Goal: Information Seeking & Learning: Learn about a topic

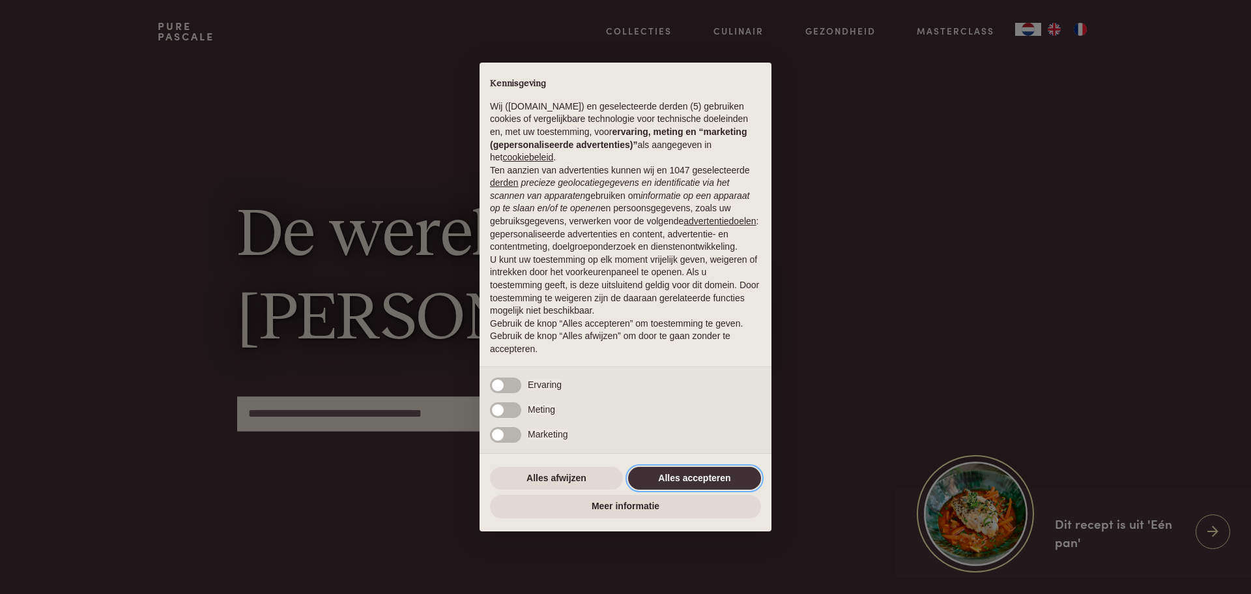
click at [678, 473] on button "Alles accepteren" at bounding box center [694, 478] width 133 height 23
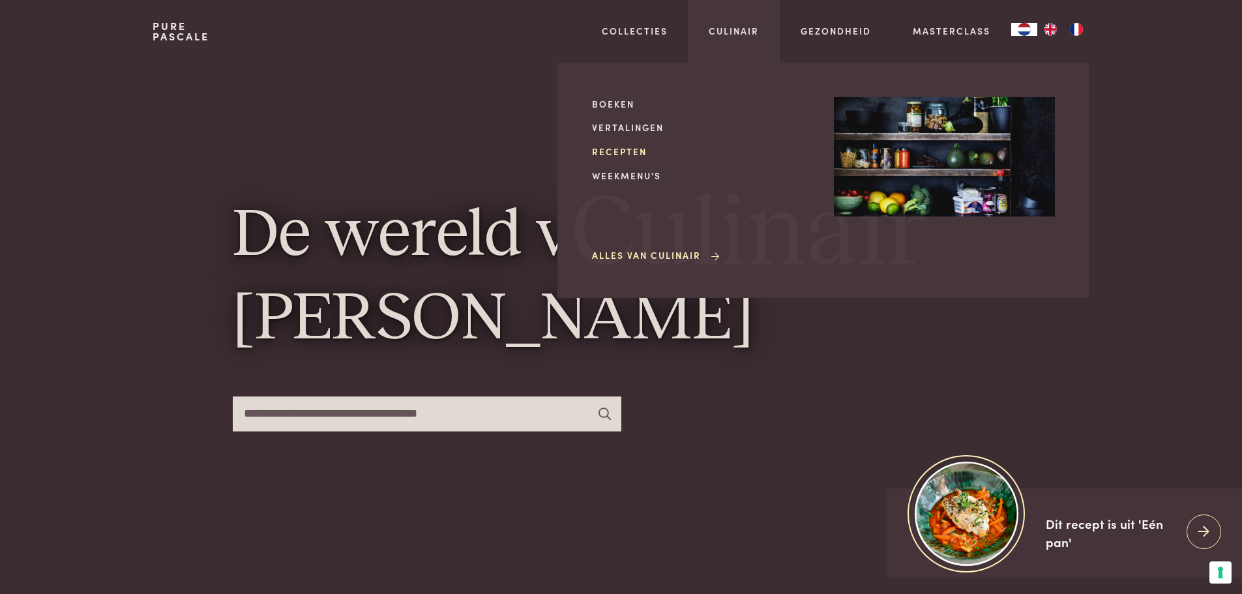
click at [636, 151] on link "Recepten" at bounding box center [702, 152] width 221 height 14
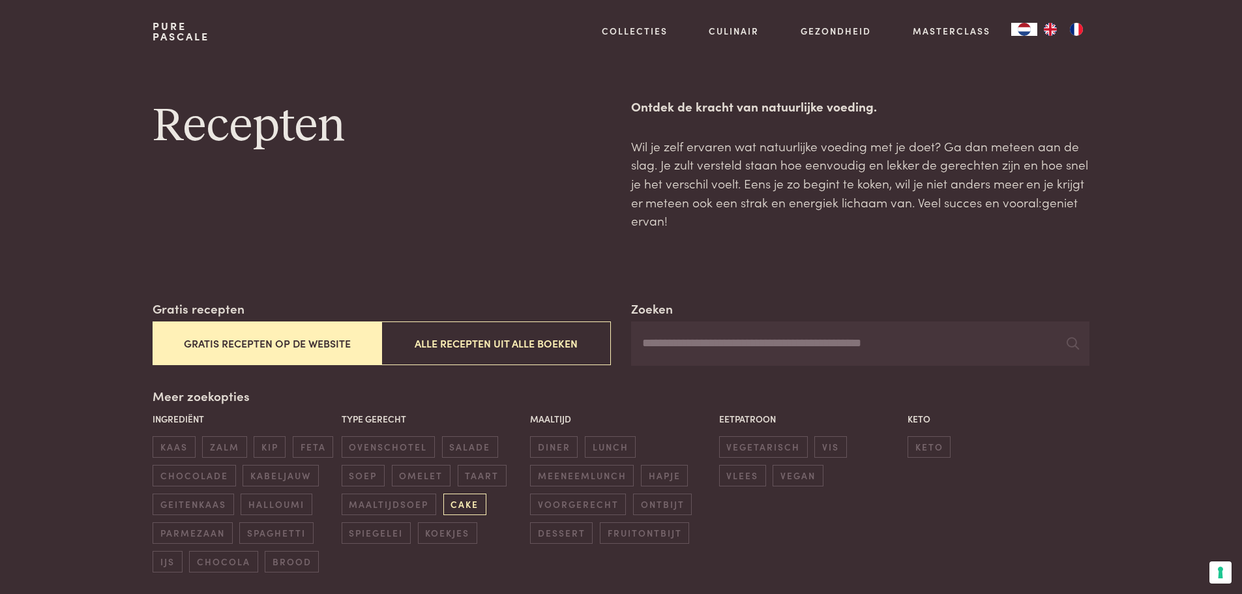
click at [457, 501] on span "cake" at bounding box center [464, 504] width 43 height 22
click at [667, 341] on input "Zoeken" at bounding box center [860, 343] width 458 height 44
type input "*******"
click at [1072, 345] on icon at bounding box center [1072, 343] width 12 height 12
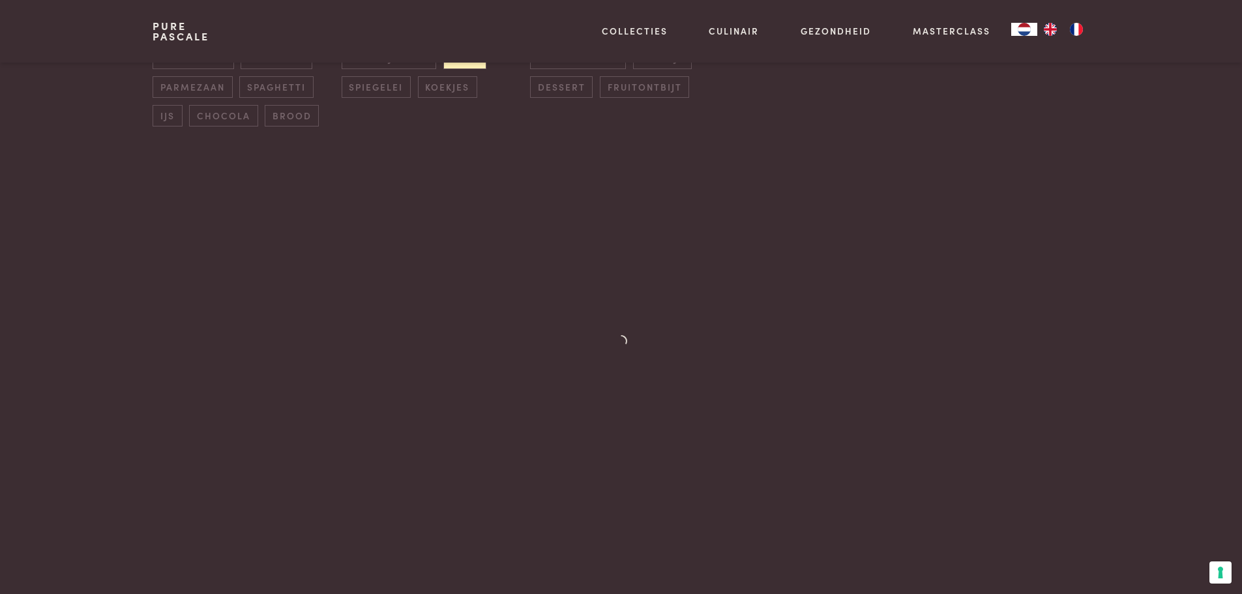
scroll to position [261, 0]
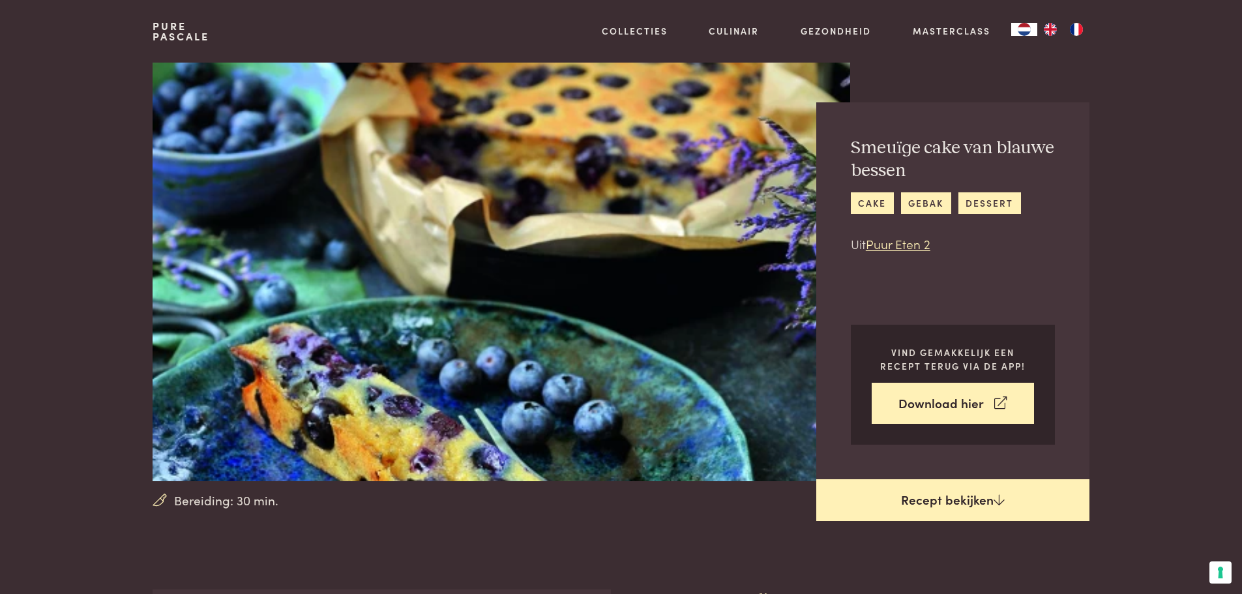
click at [988, 491] on link "Recept bekijken" at bounding box center [952, 500] width 273 height 42
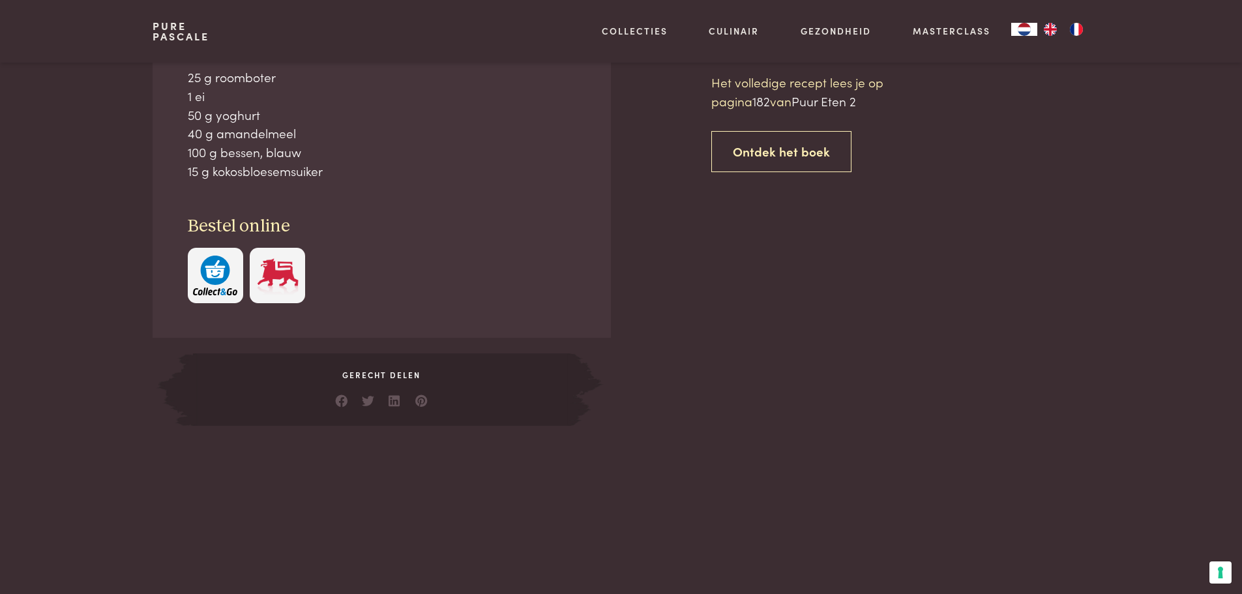
scroll to position [589, 0]
